Goal: Transaction & Acquisition: Purchase product/service

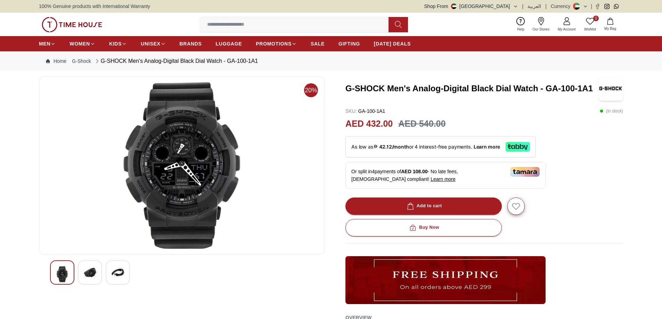
click at [88, 276] on img at bounding box center [90, 272] width 13 height 13
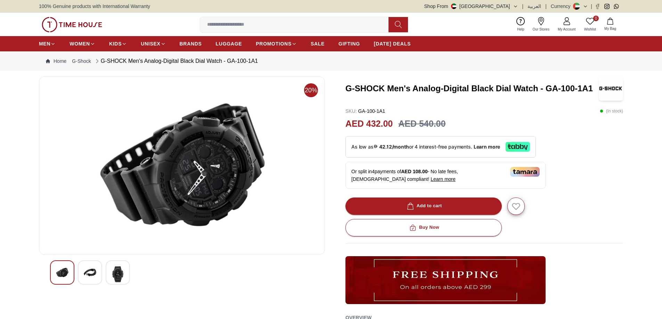
click at [165, 196] on img at bounding box center [182, 165] width 274 height 167
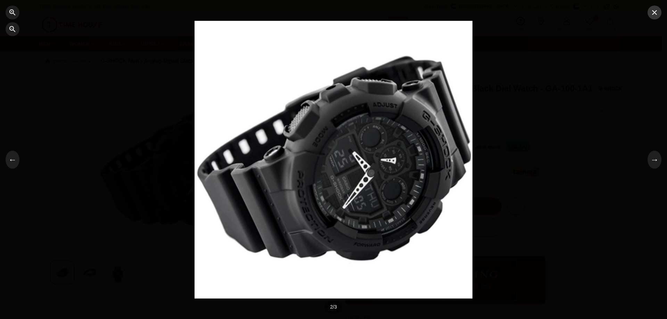
click at [656, 16] on icon "button" at bounding box center [654, 12] width 8 height 8
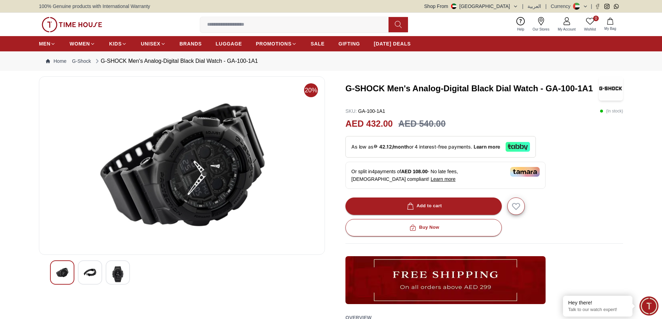
click at [85, 271] on img at bounding box center [90, 272] width 13 height 13
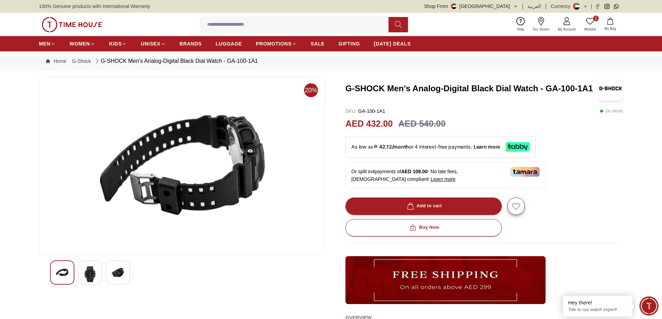
click at [123, 276] on img at bounding box center [117, 272] width 13 height 13
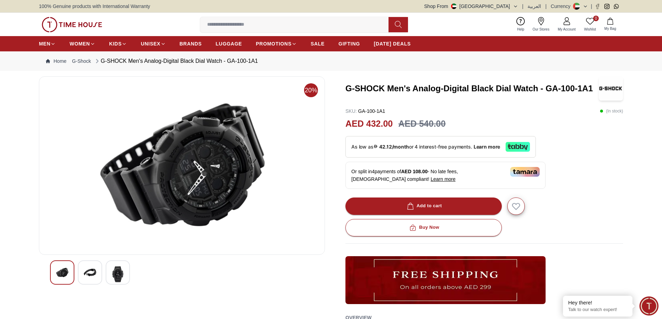
click at [90, 272] on img at bounding box center [90, 272] width 13 height 13
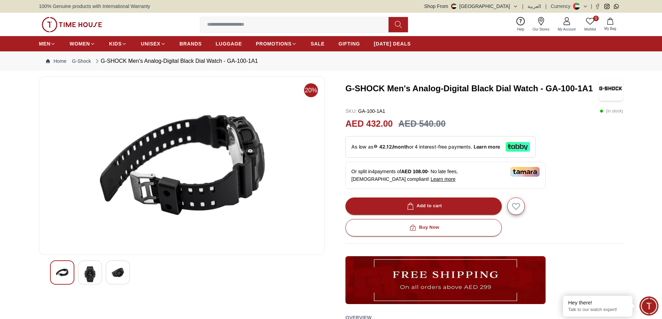
click at [118, 270] on img at bounding box center [117, 272] width 13 height 13
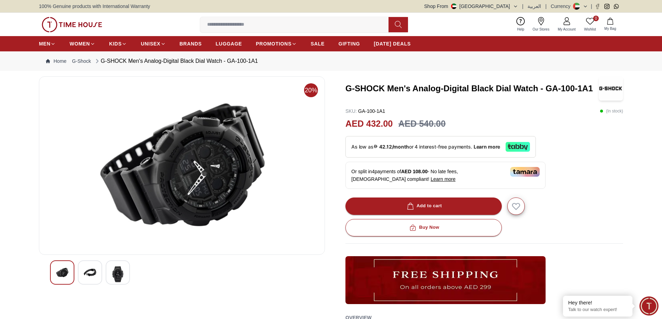
click at [223, 105] on img at bounding box center [182, 165] width 274 height 167
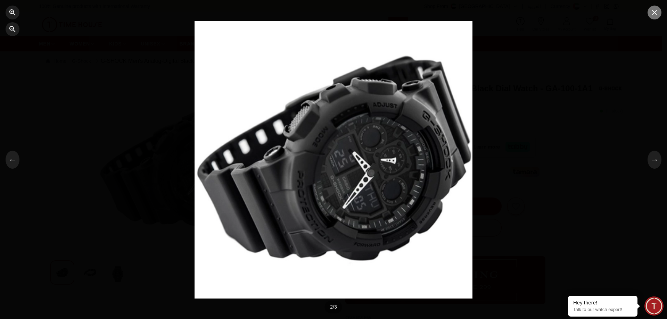
click at [651, 16] on icon "button" at bounding box center [654, 12] width 8 height 8
